Goal: Find specific page/section: Find specific page/section

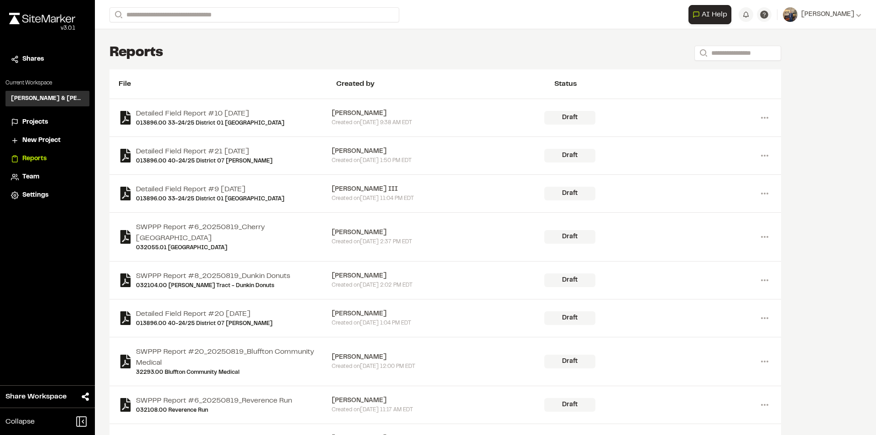
click at [35, 119] on span "Projects" at bounding box center [35, 122] width 26 height 10
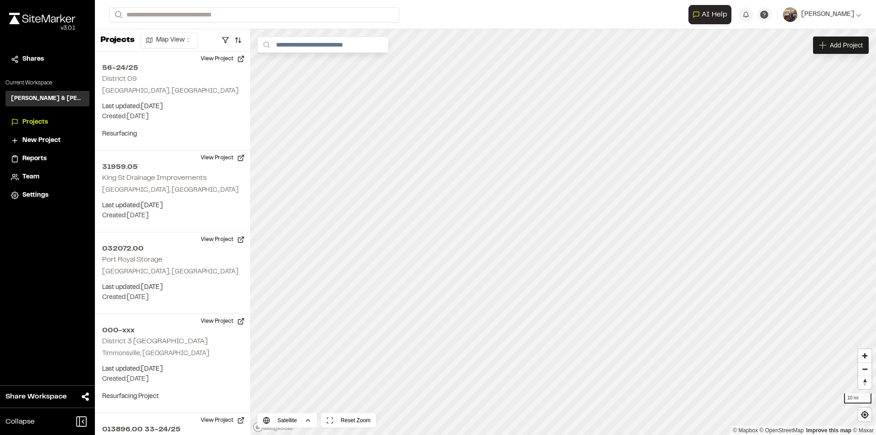
click at [30, 121] on span "Projects" at bounding box center [35, 122] width 26 height 10
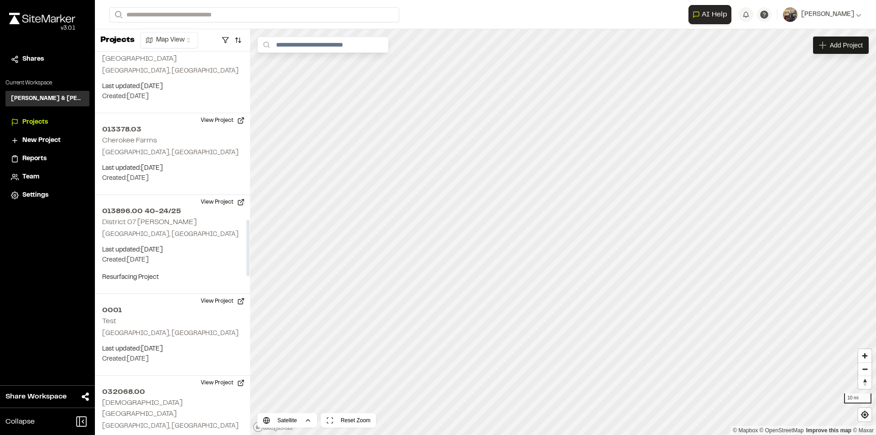
scroll to position [1141, 0]
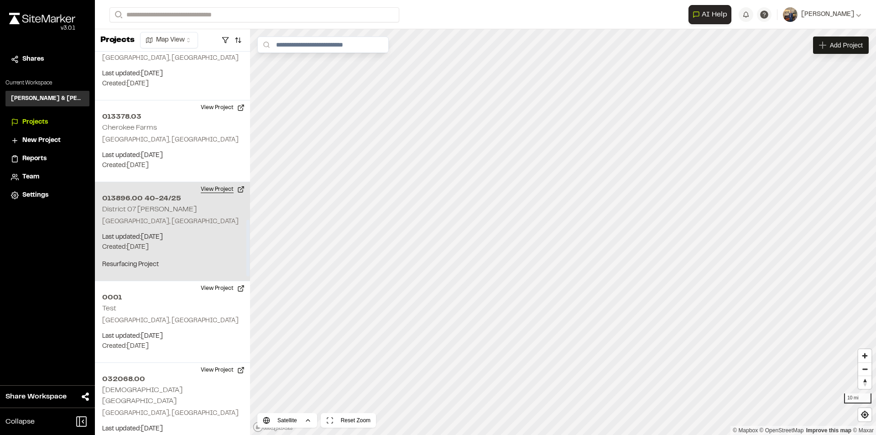
click at [218, 189] on button "View Project" at bounding box center [222, 189] width 55 height 15
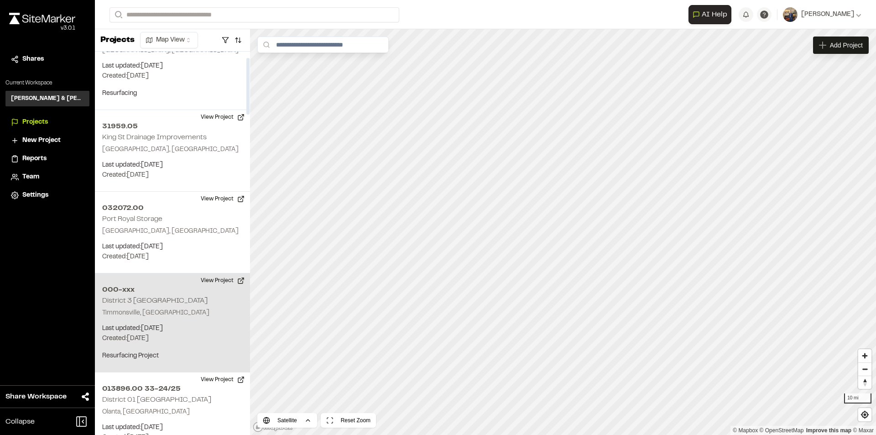
scroll to position [0, 0]
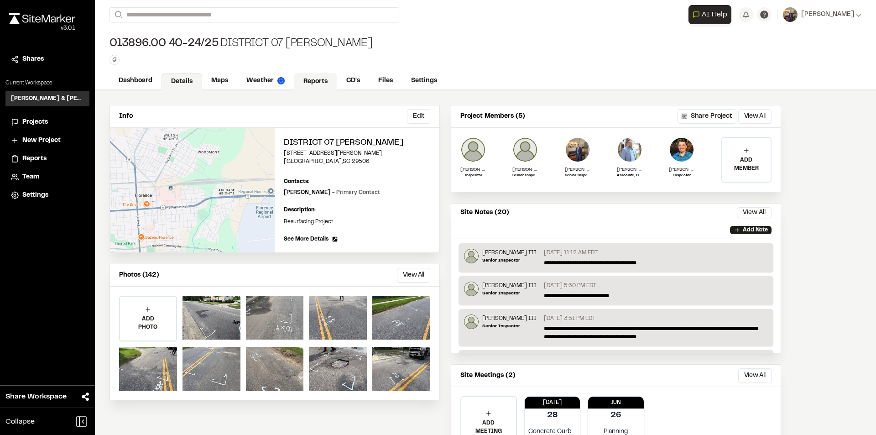
click at [317, 81] on link "Reports" at bounding box center [315, 81] width 43 height 17
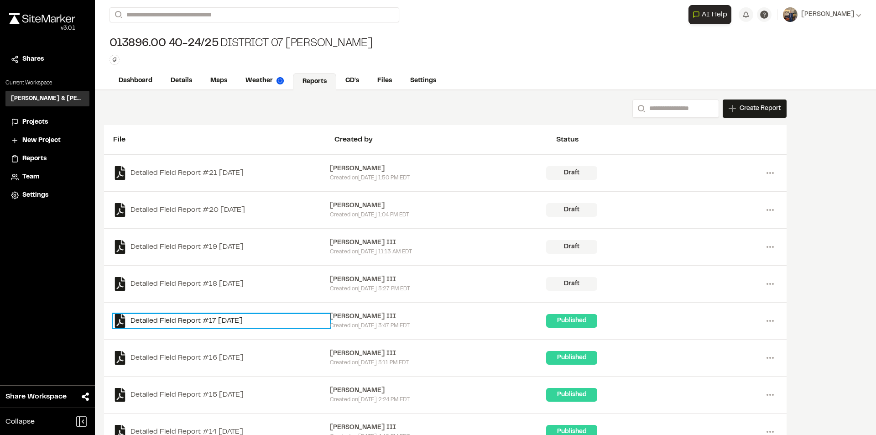
click at [250, 318] on link "Detailed Field Report #17 [DATE]" at bounding box center [221, 321] width 217 height 14
